Goal: Task Accomplishment & Management: Use online tool/utility

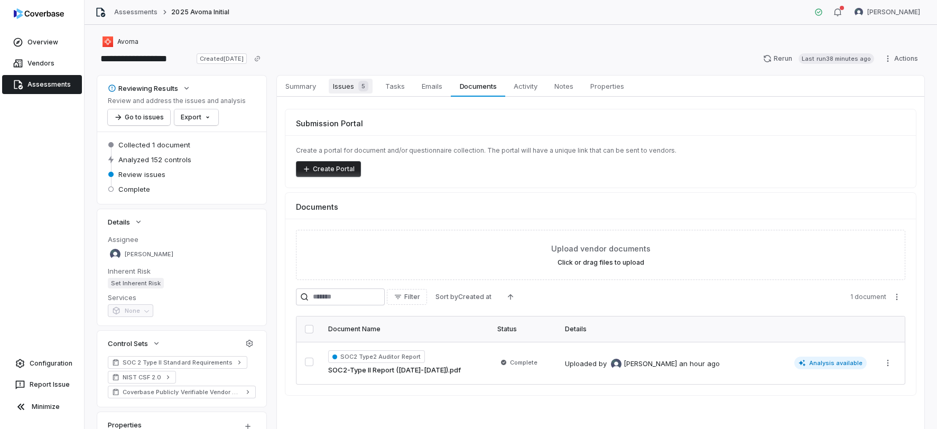
click at [353, 84] on span "Issues 5" at bounding box center [351, 86] width 44 height 15
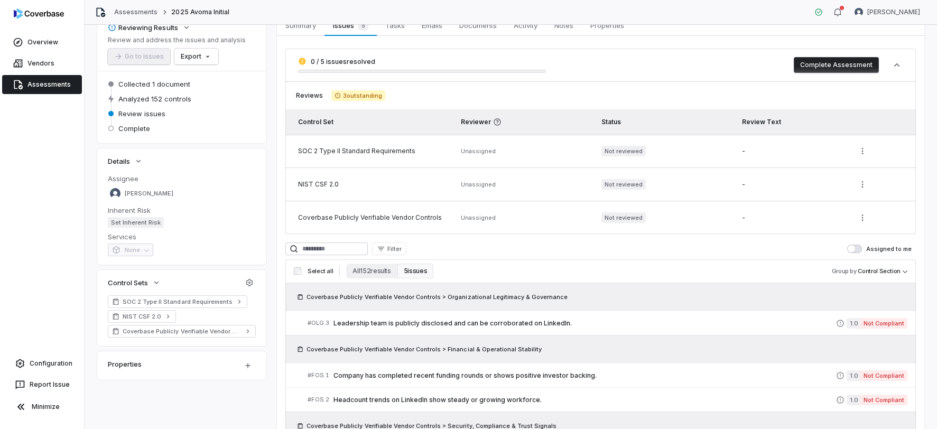
scroll to position [29, 0]
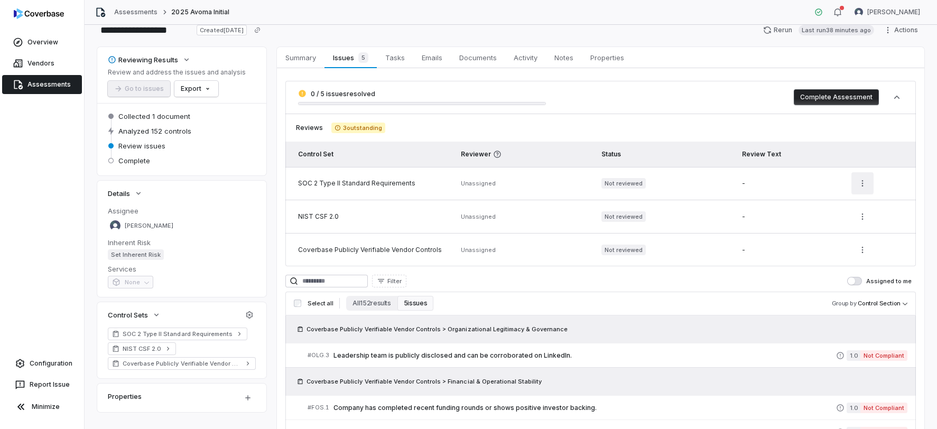
click at [866, 185] on html "**********" at bounding box center [468, 214] width 937 height 429
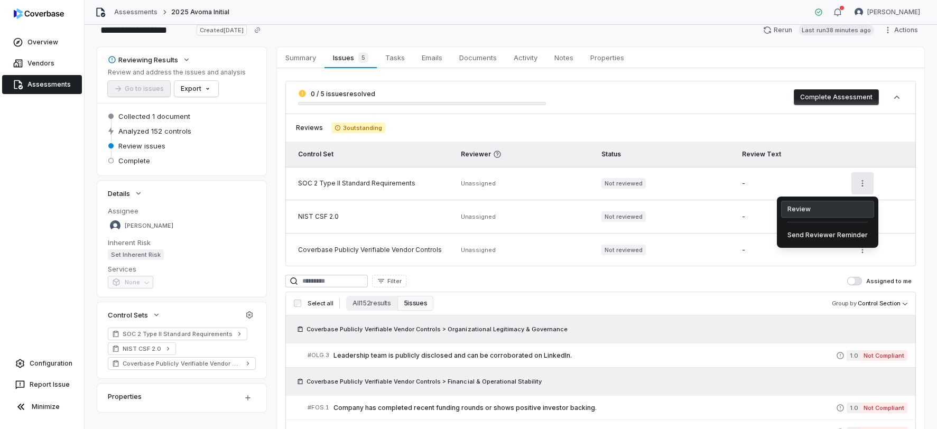
click at [818, 209] on div "Review" at bounding box center [827, 209] width 93 height 17
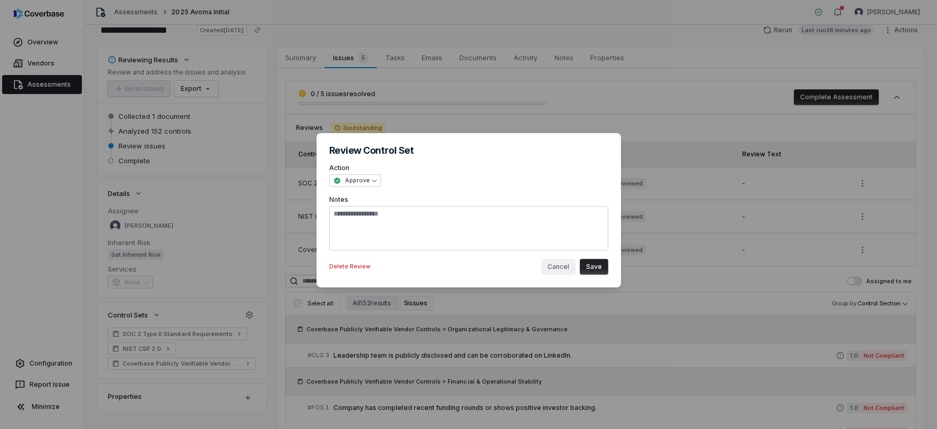
click at [556, 268] on button "Cancel" at bounding box center [558, 267] width 34 height 16
type textarea "*"
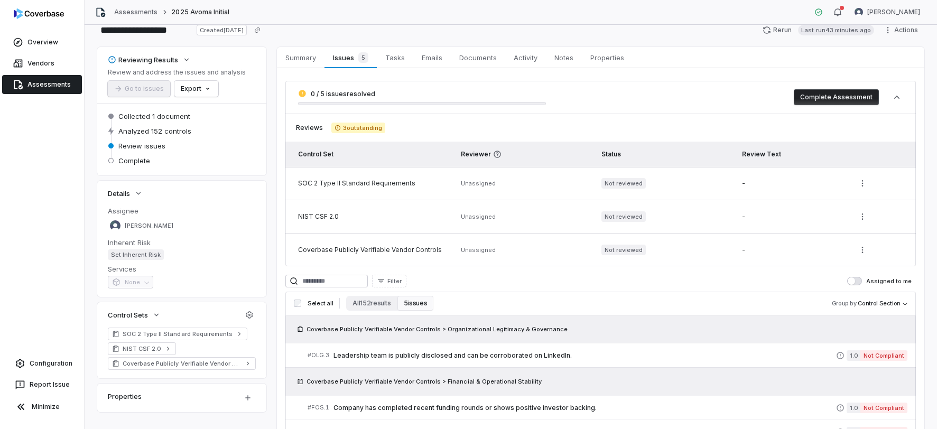
scroll to position [0, 0]
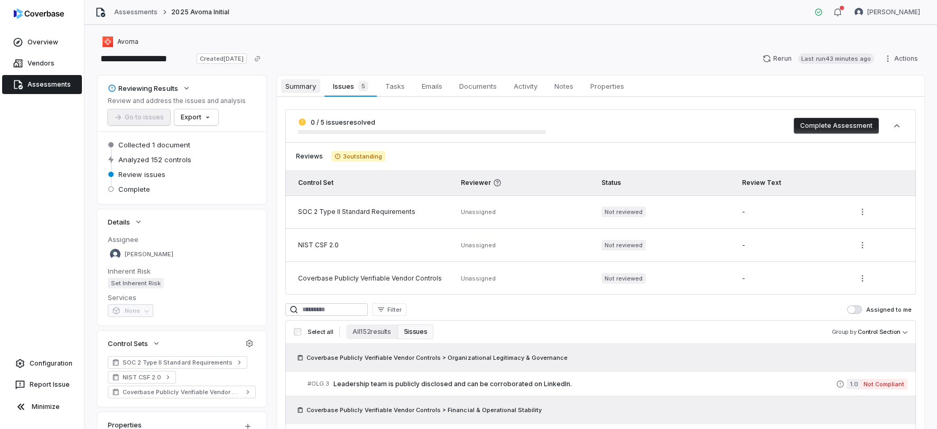
click at [300, 86] on span "Summary" at bounding box center [300, 86] width 39 height 14
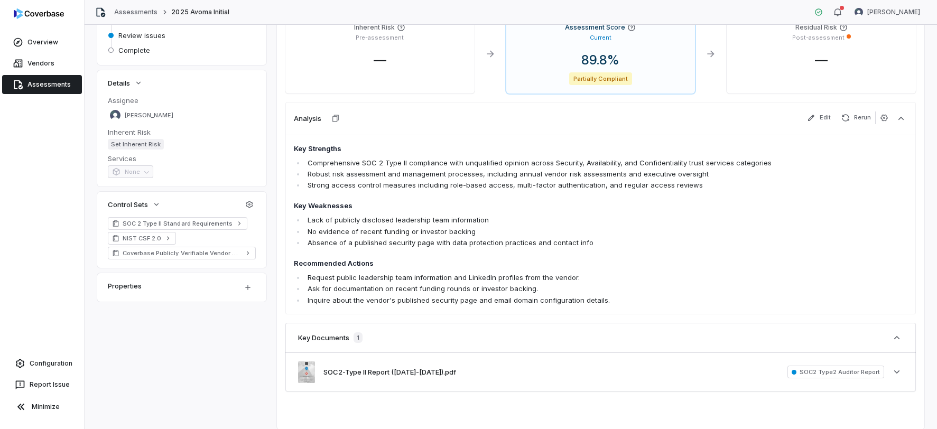
scroll to position [158, 0]
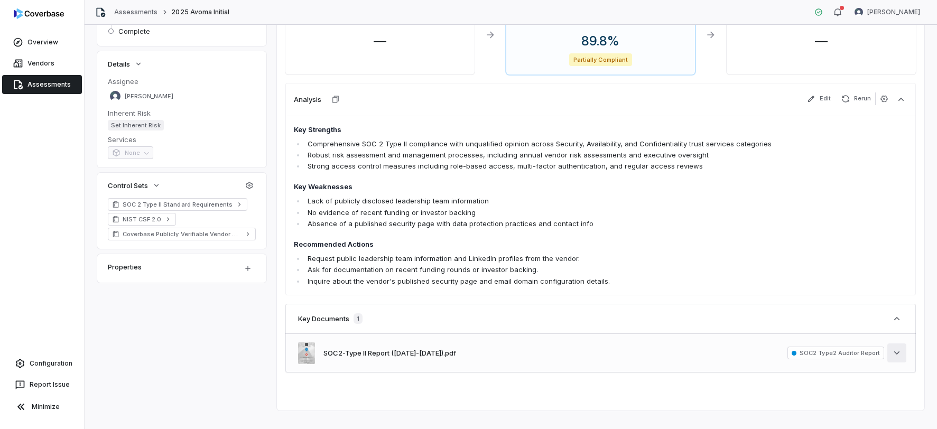
click at [893, 353] on icon "button" at bounding box center [896, 353] width 11 height 11
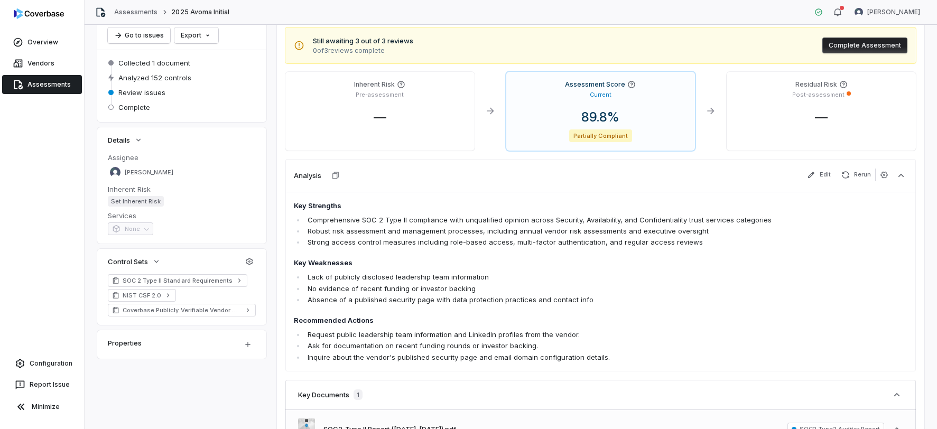
scroll to position [223, 0]
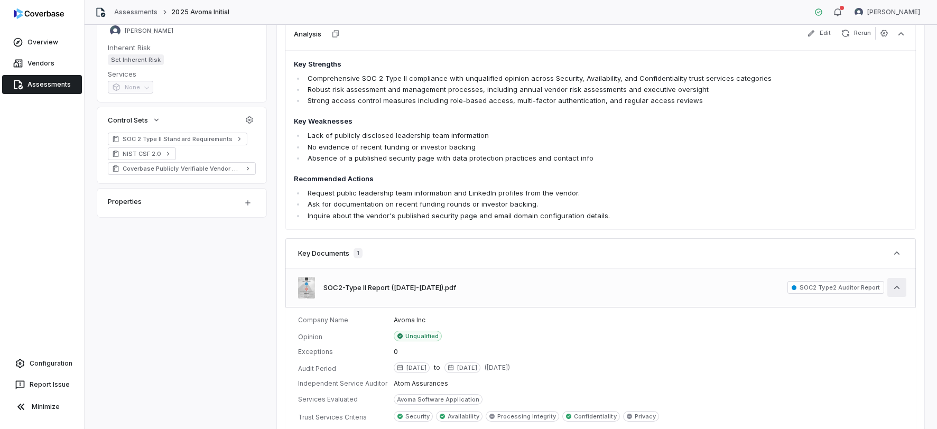
click at [890, 285] on button "See less" at bounding box center [896, 287] width 19 height 19
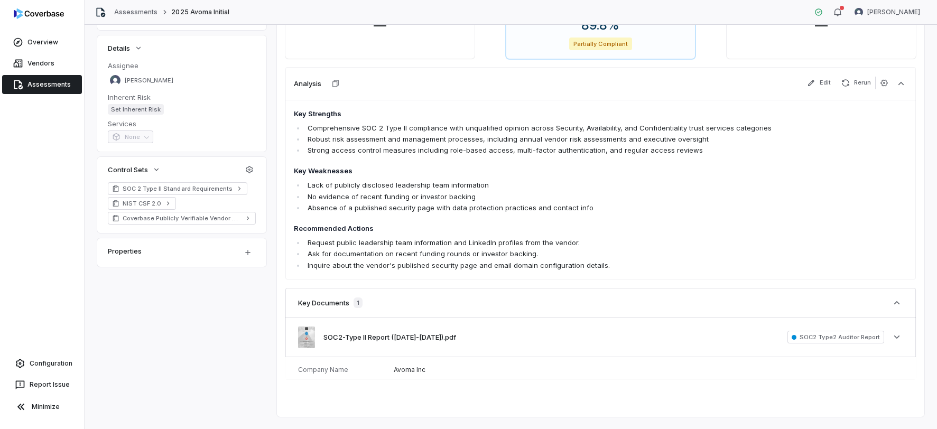
scroll to position [173, 0]
click at [898, 339] on icon "button" at bounding box center [896, 337] width 11 height 11
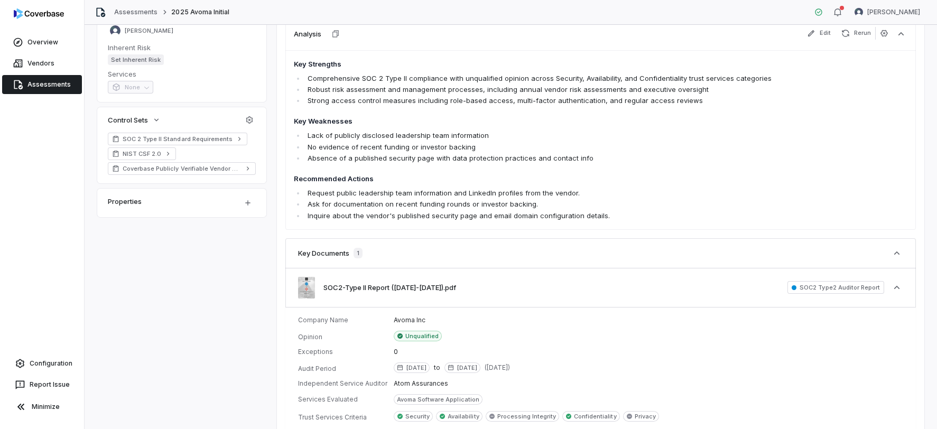
scroll to position [318, 0]
